Goal: Navigation & Orientation: Find specific page/section

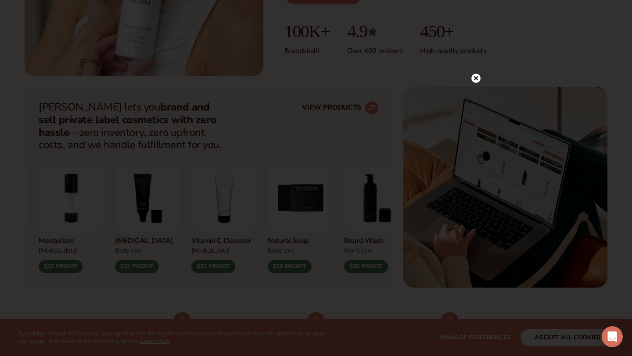
scroll to position [279, 0]
click at [474, 81] on circle at bounding box center [475, 78] width 9 height 9
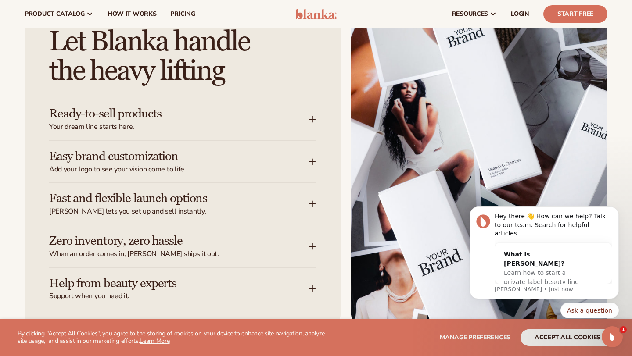
scroll to position [0, 0]
click at [311, 117] on icon at bounding box center [312, 119] width 7 height 7
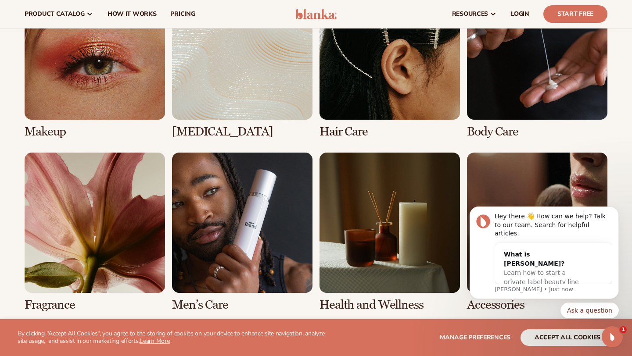
scroll to position [1692, 0]
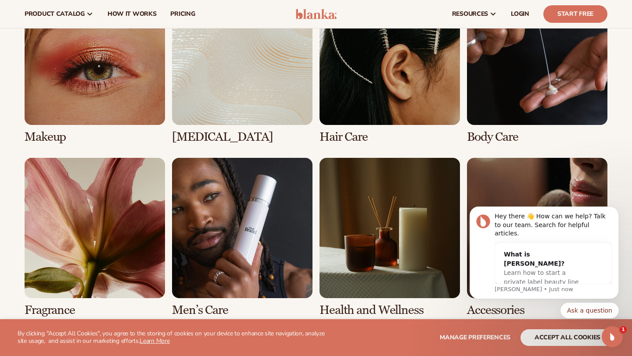
click at [54, 219] on link "5 / 8" at bounding box center [95, 237] width 140 height 159
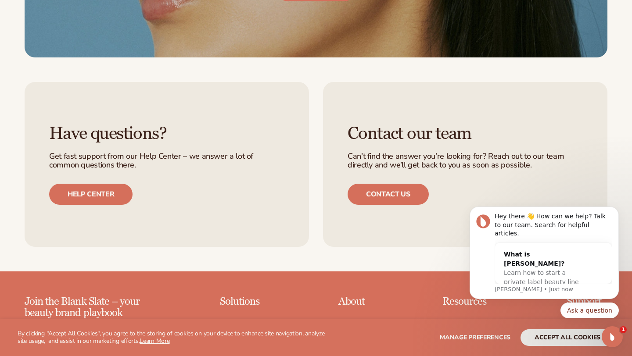
scroll to position [1836, 0]
